Goal: Use online tool/utility

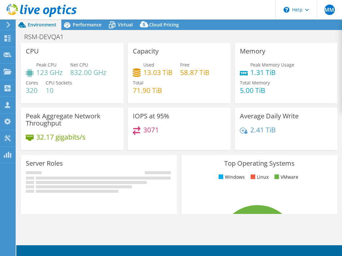
select select "USD"
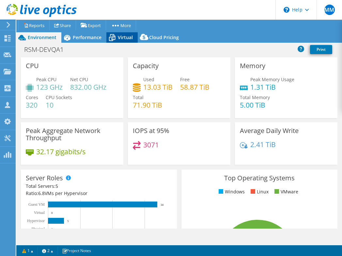
click at [122, 37] on span "Virtual" at bounding box center [125, 37] width 15 height 6
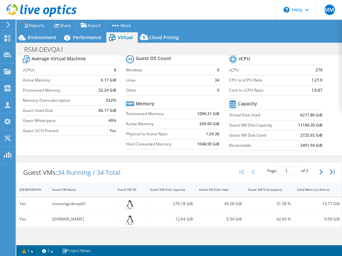
scroll to position [25, 0]
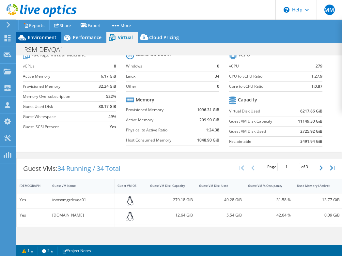
click at [34, 38] on span "Environment" at bounding box center [42, 37] width 29 height 6
